Goal: Find specific page/section: Find specific page/section

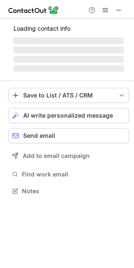
scroll to position [183, 134]
